Goal: Navigation & Orientation: Find specific page/section

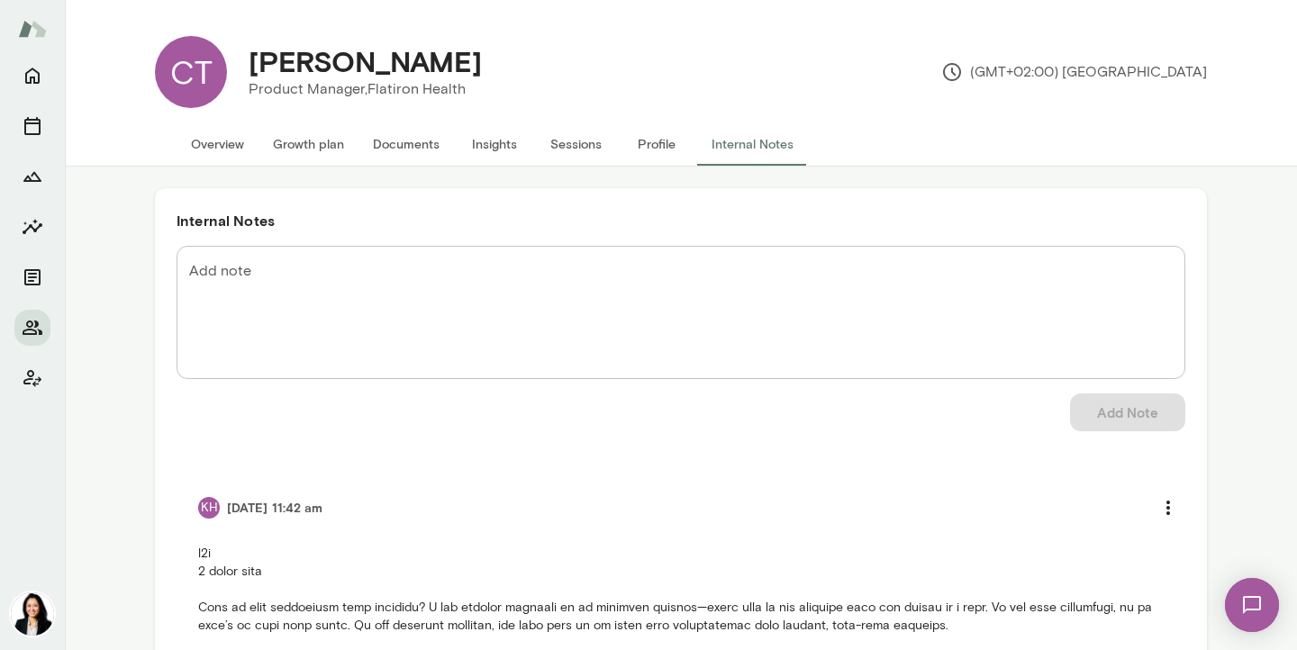
scroll to position [19, 0]
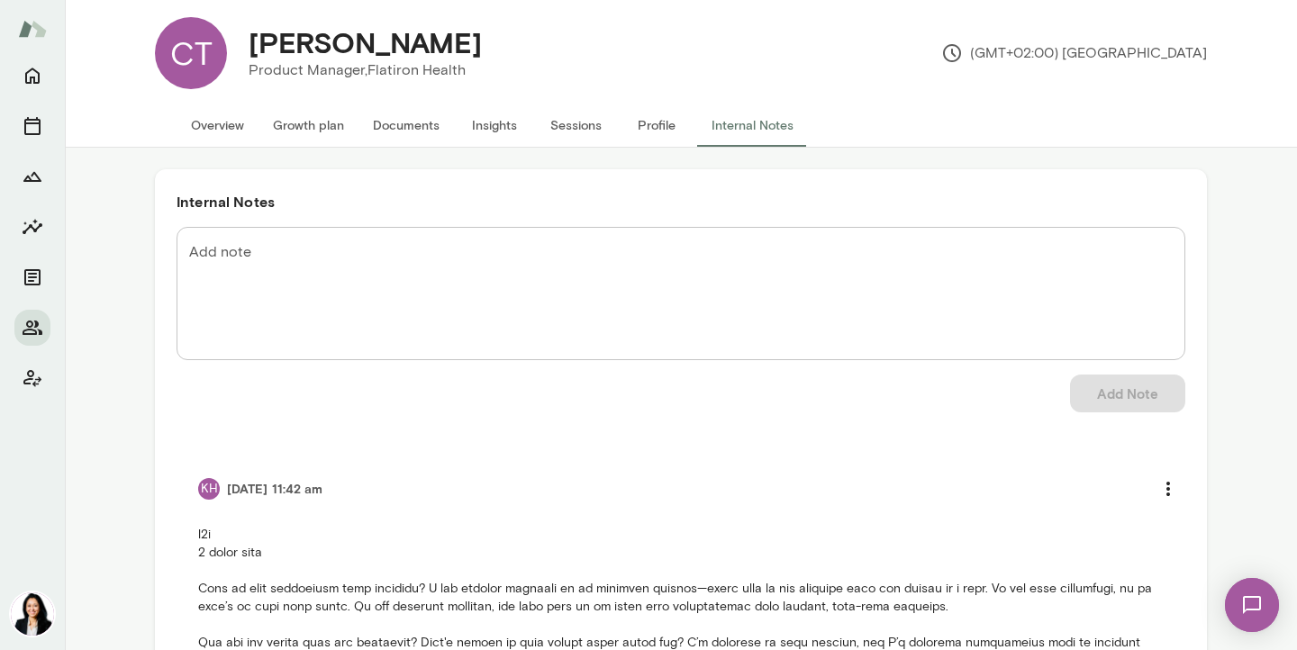
click at [233, 132] on button "Overview" at bounding box center [217, 125] width 82 height 43
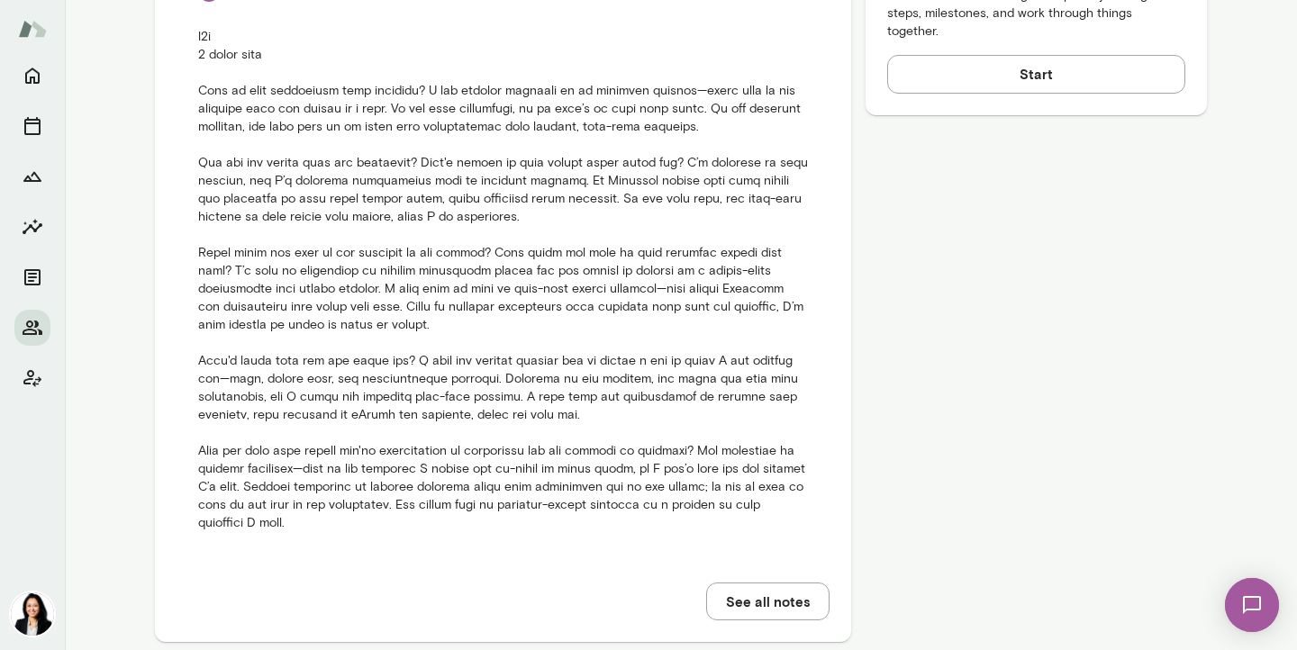
scroll to position [952, 0]
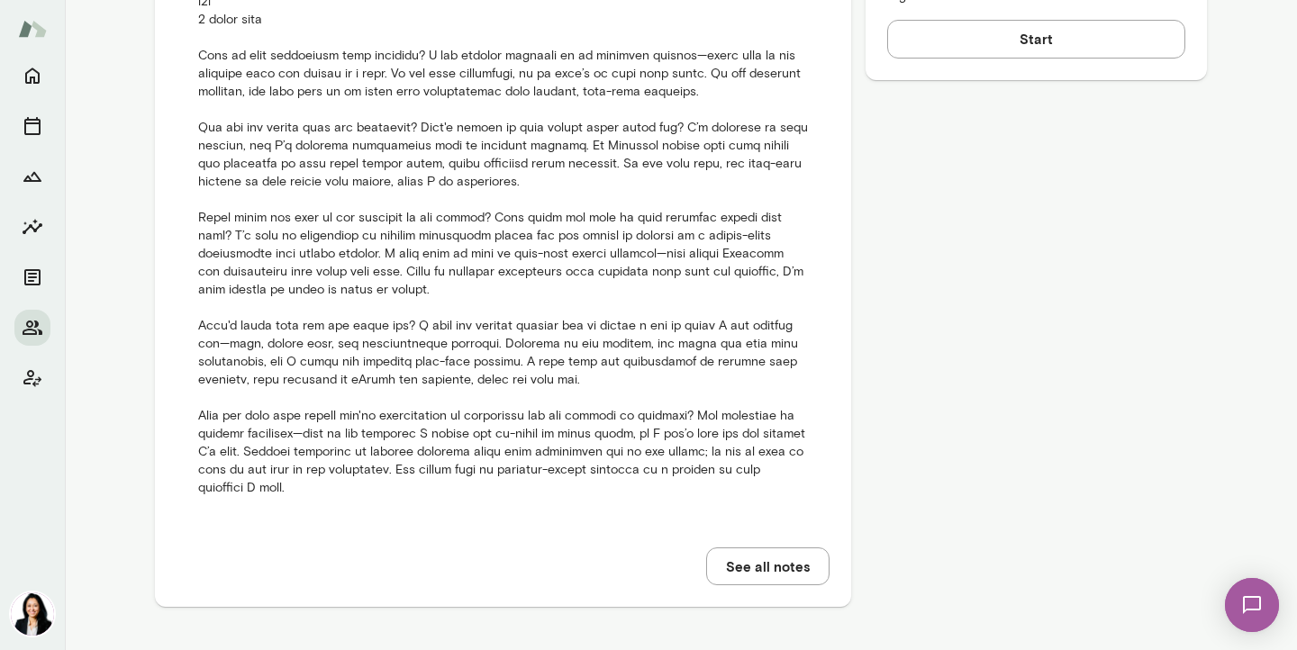
click at [786, 574] on button "See all notes" at bounding box center [767, 566] width 123 height 38
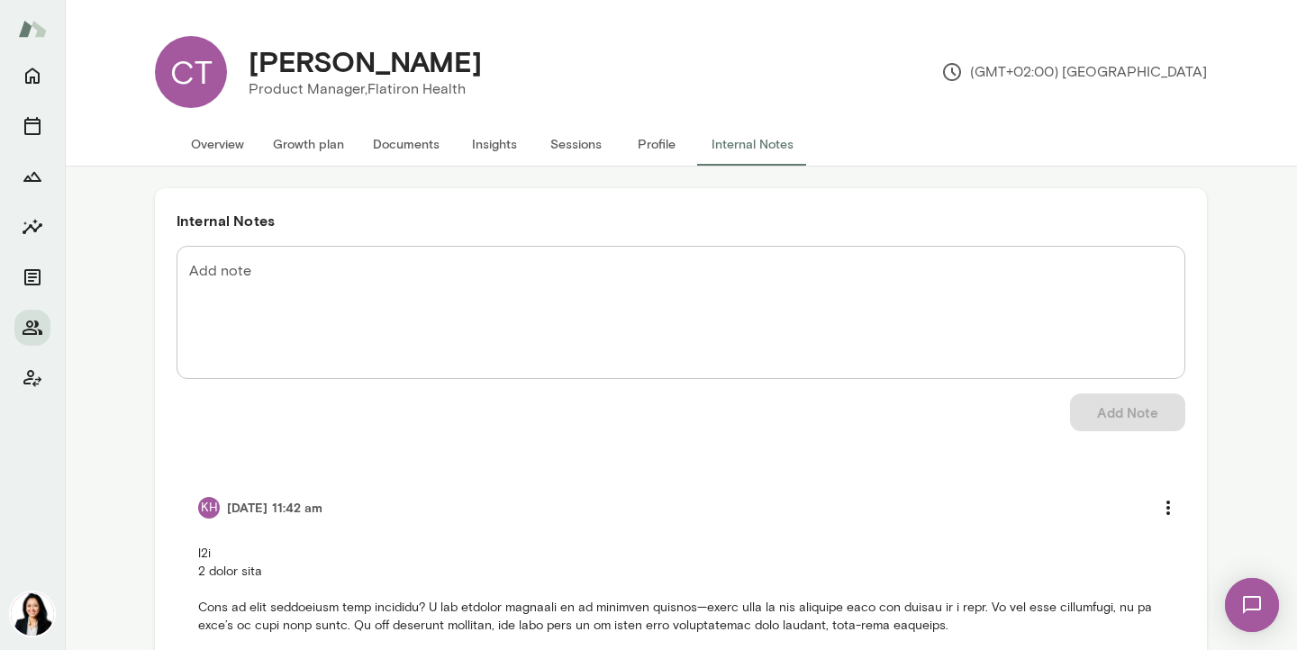
click at [233, 151] on button "Overview" at bounding box center [217, 143] width 82 height 43
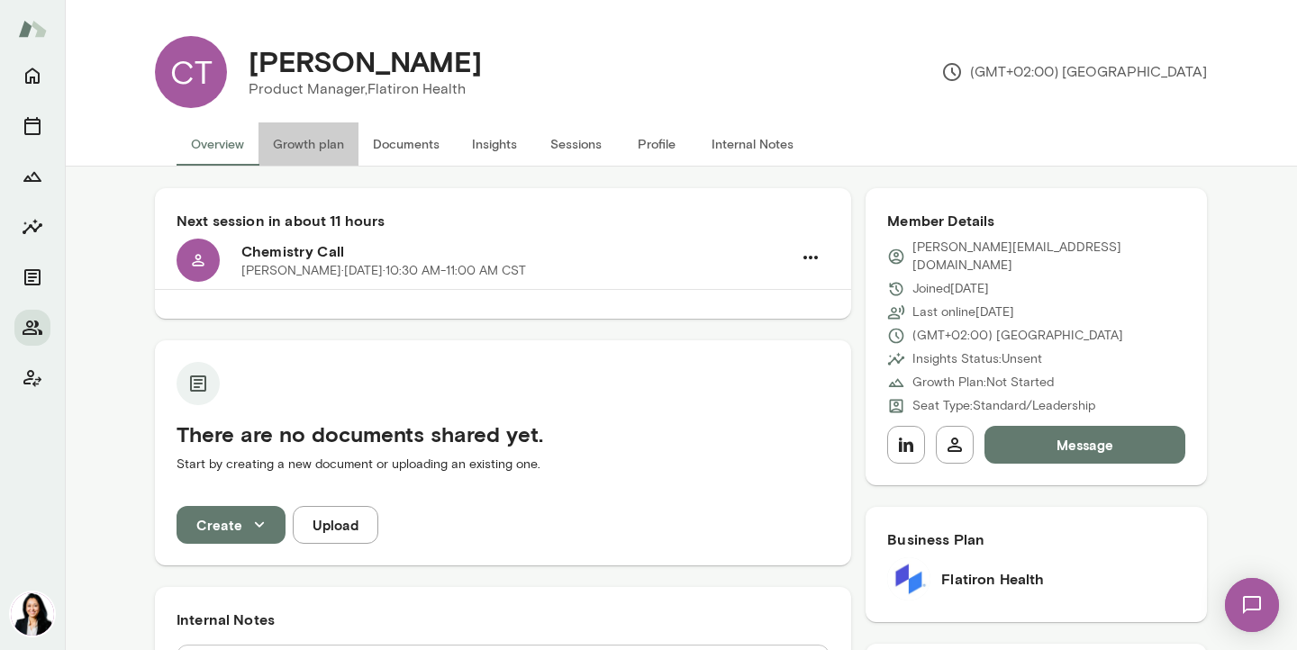
click at [293, 150] on button "Growth plan" at bounding box center [308, 143] width 100 height 43
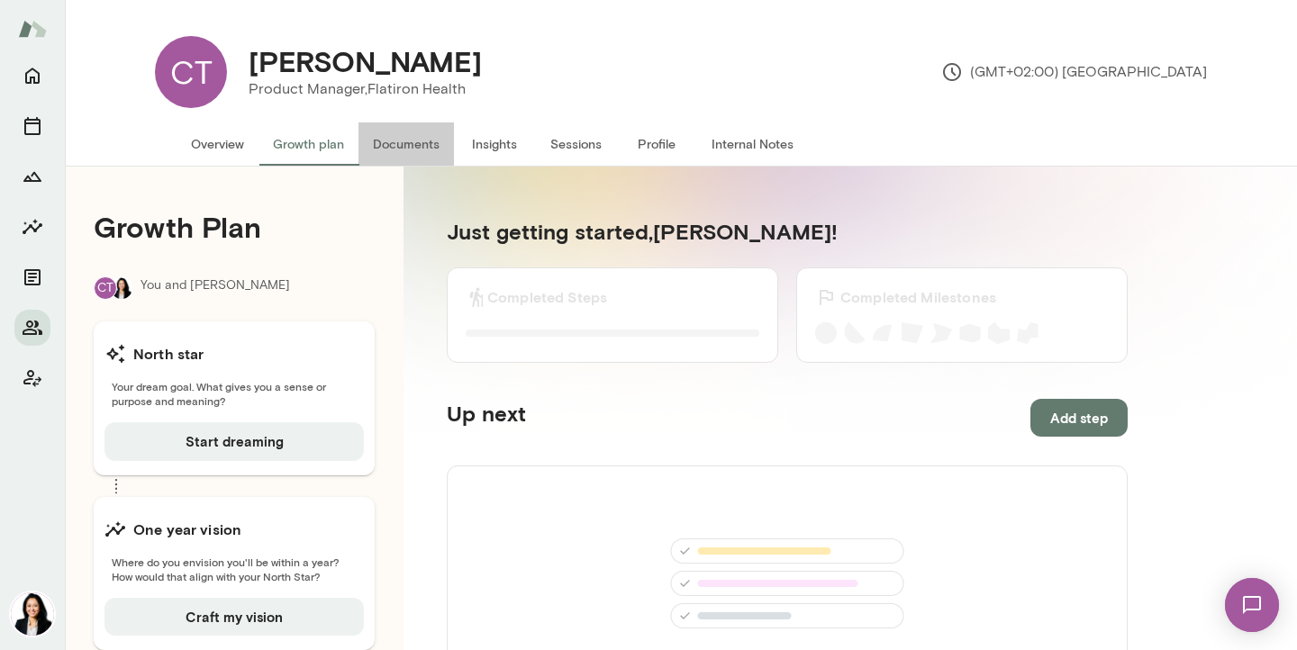
click at [402, 134] on button "Documents" at bounding box center [405, 143] width 95 height 43
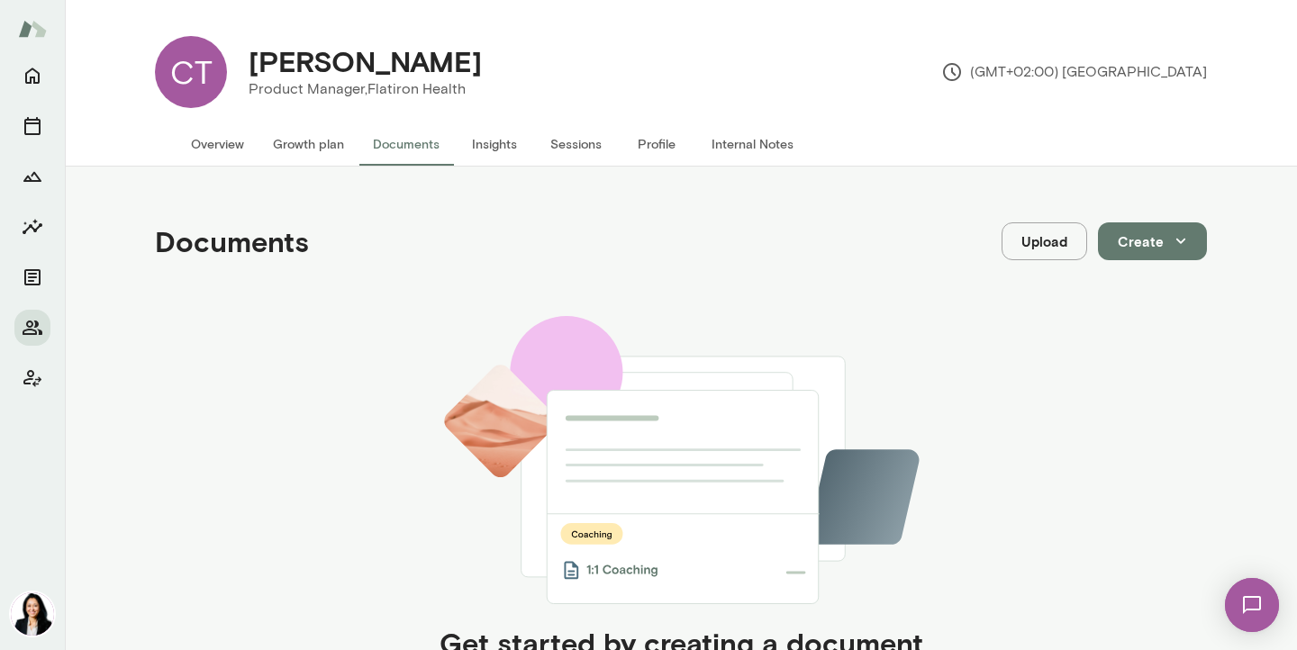
click at [491, 153] on button "Insights" at bounding box center [494, 143] width 81 height 43
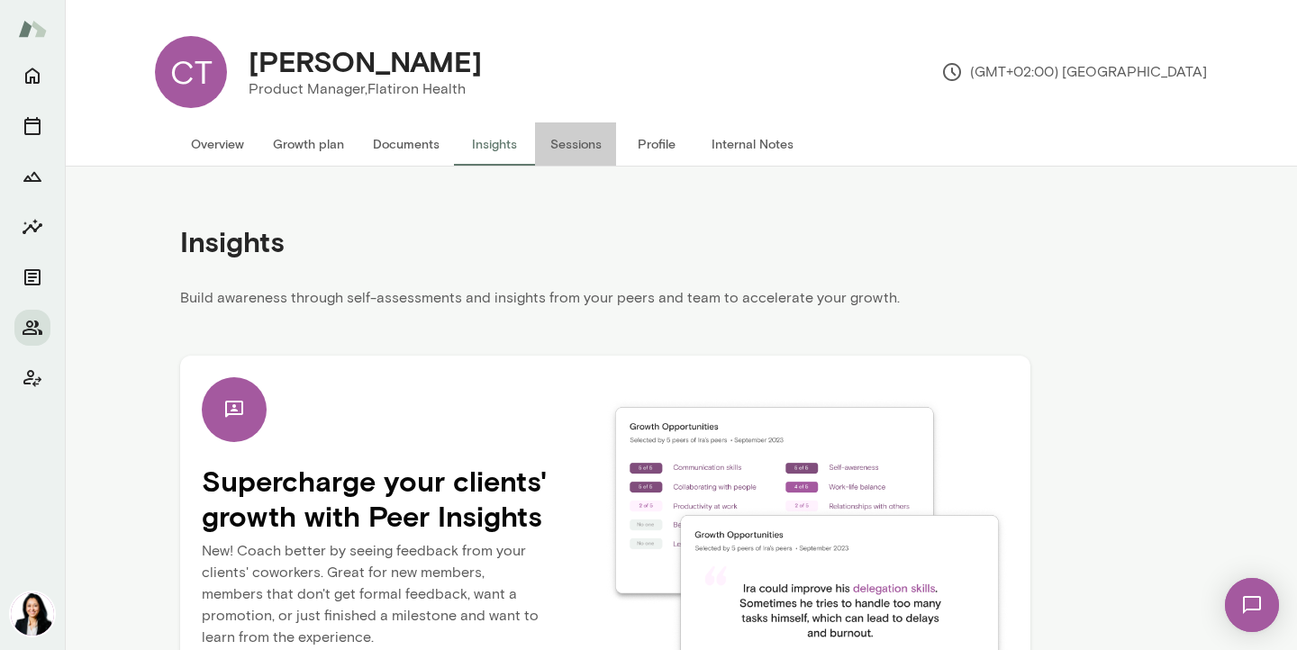
click at [565, 151] on button "Sessions" at bounding box center [575, 143] width 81 height 43
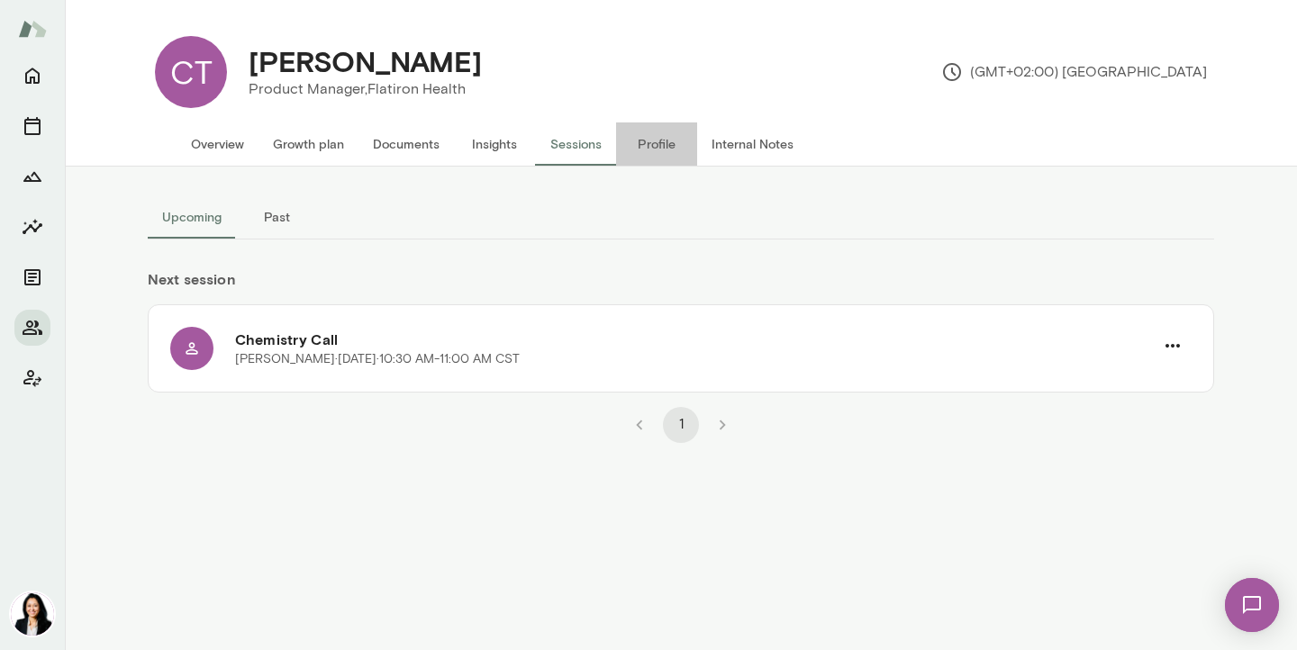
click at [664, 139] on button "Profile" at bounding box center [656, 143] width 81 height 43
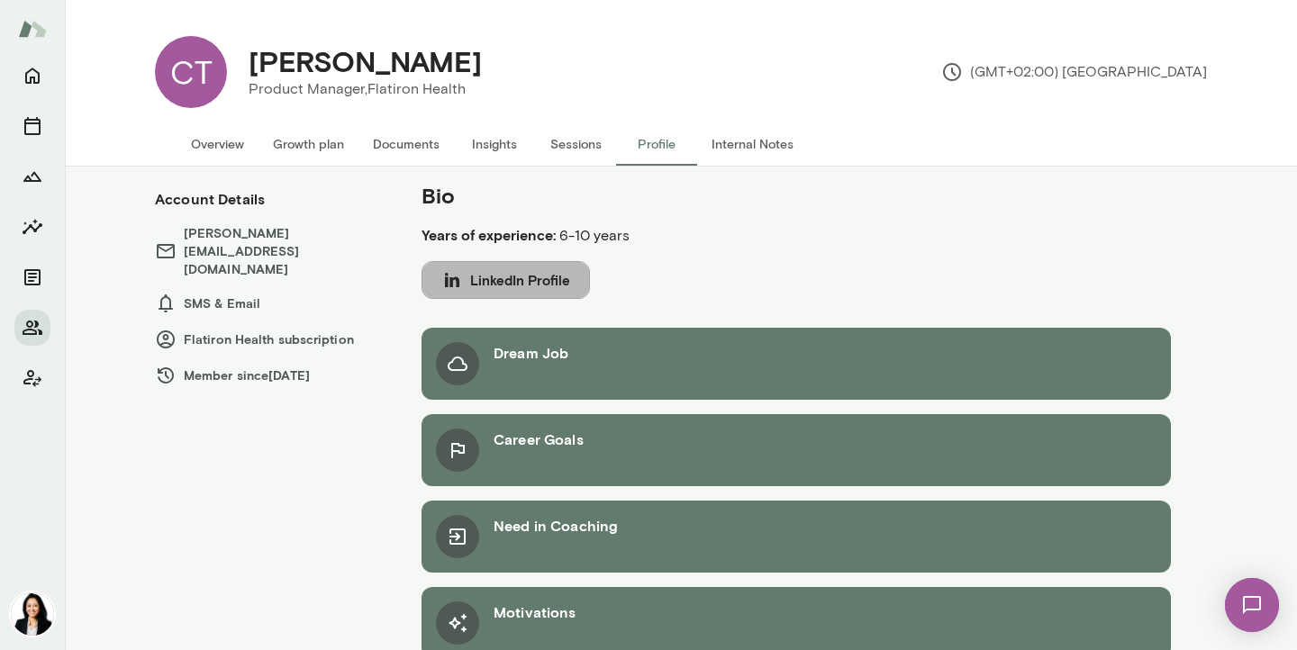
click at [541, 281] on button "LinkedIn Profile" at bounding box center [505, 280] width 168 height 38
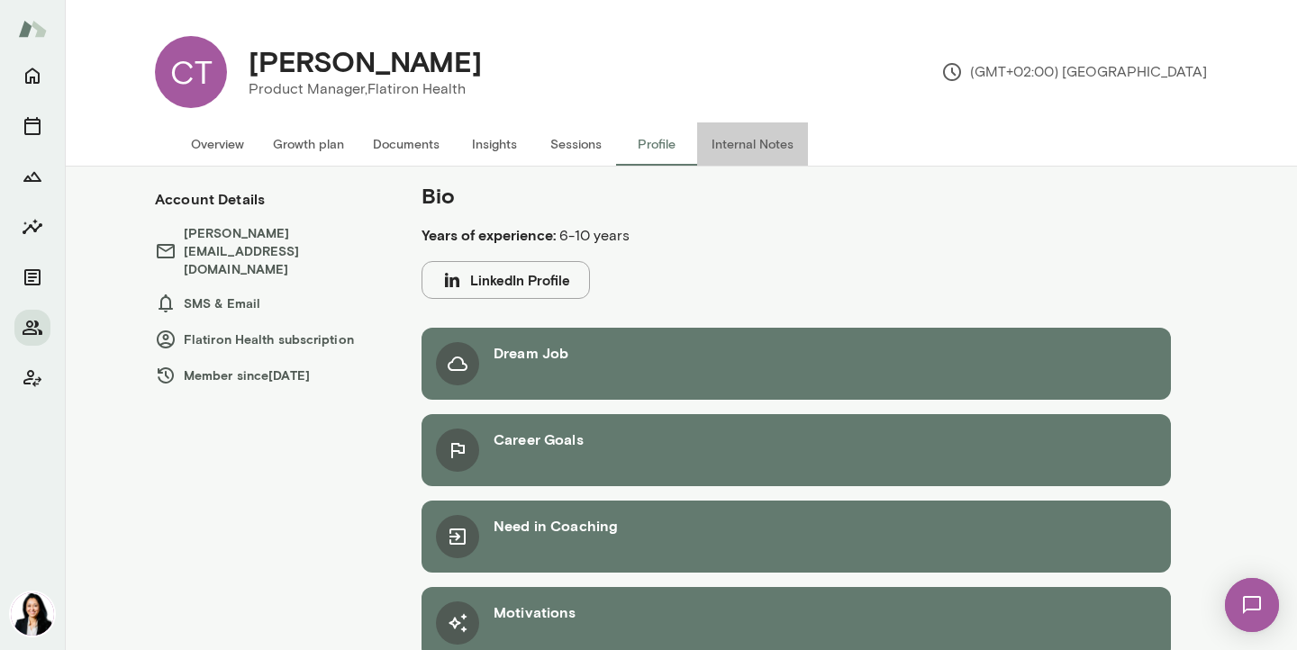
click at [746, 148] on button "Internal Notes" at bounding box center [752, 143] width 111 height 43
